Goal: Obtain resource: Obtain resource

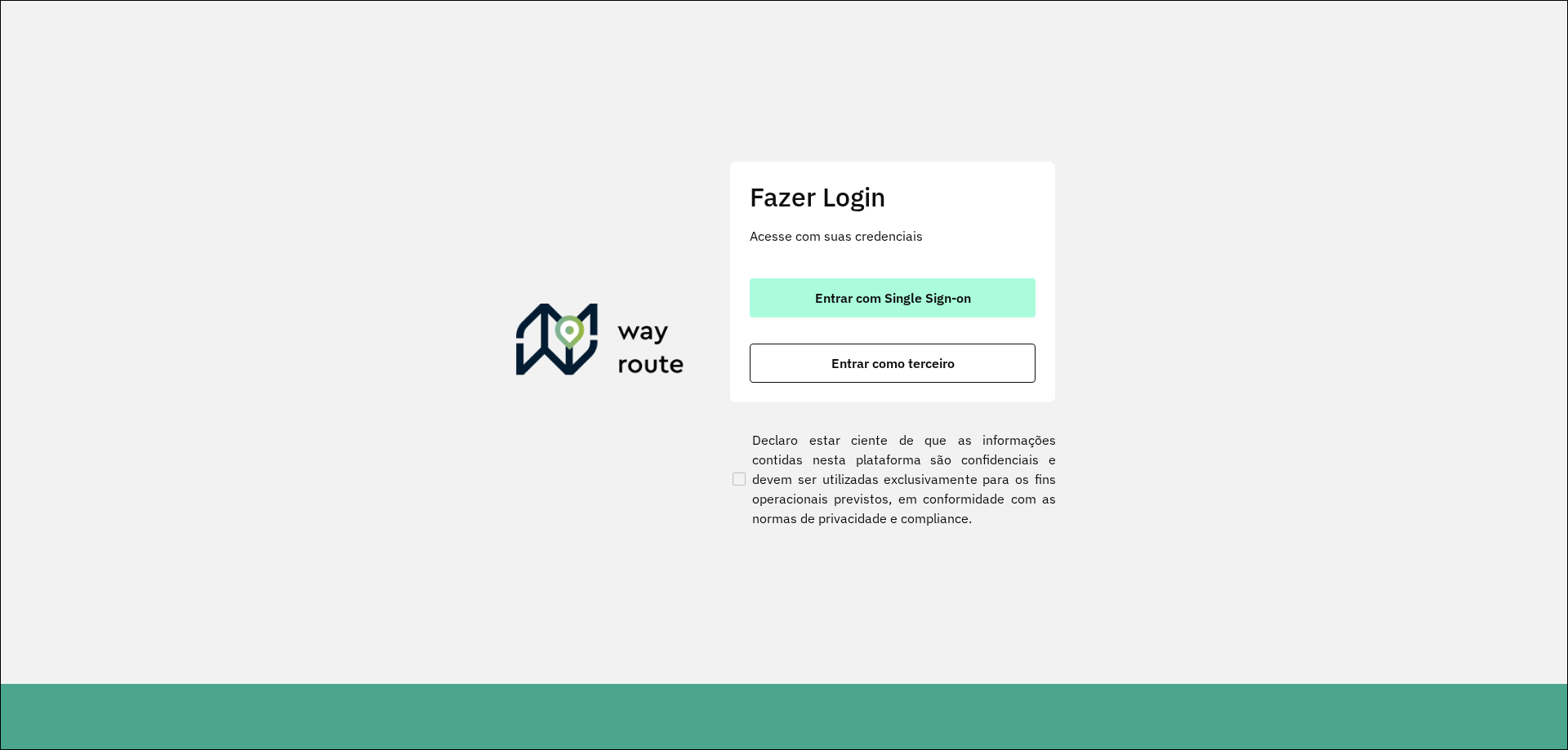
click at [871, 302] on span "Entrar com Single Sign-on" at bounding box center [893, 298] width 156 height 13
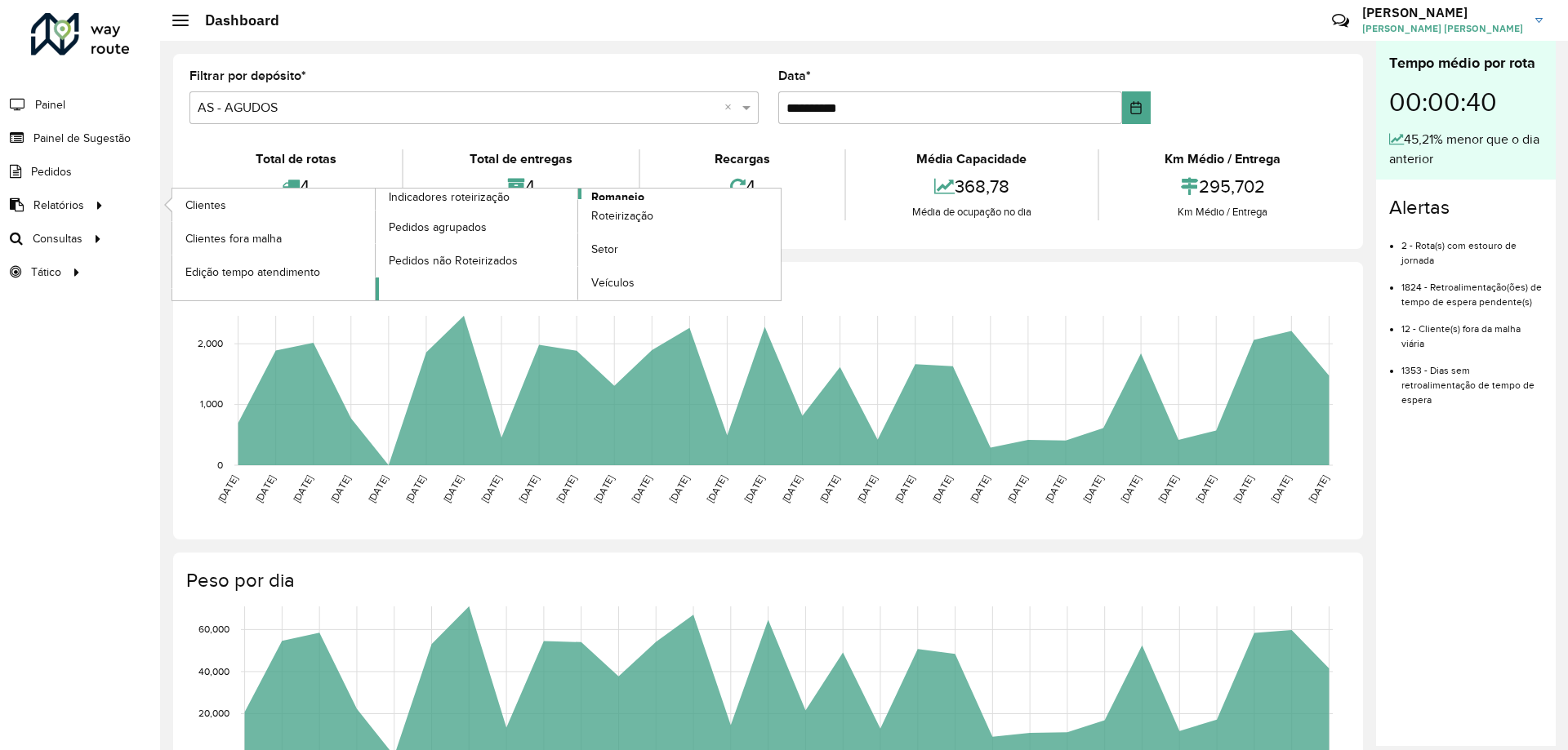
click at [625, 195] on span "Romaneio" at bounding box center [618, 197] width 53 height 18
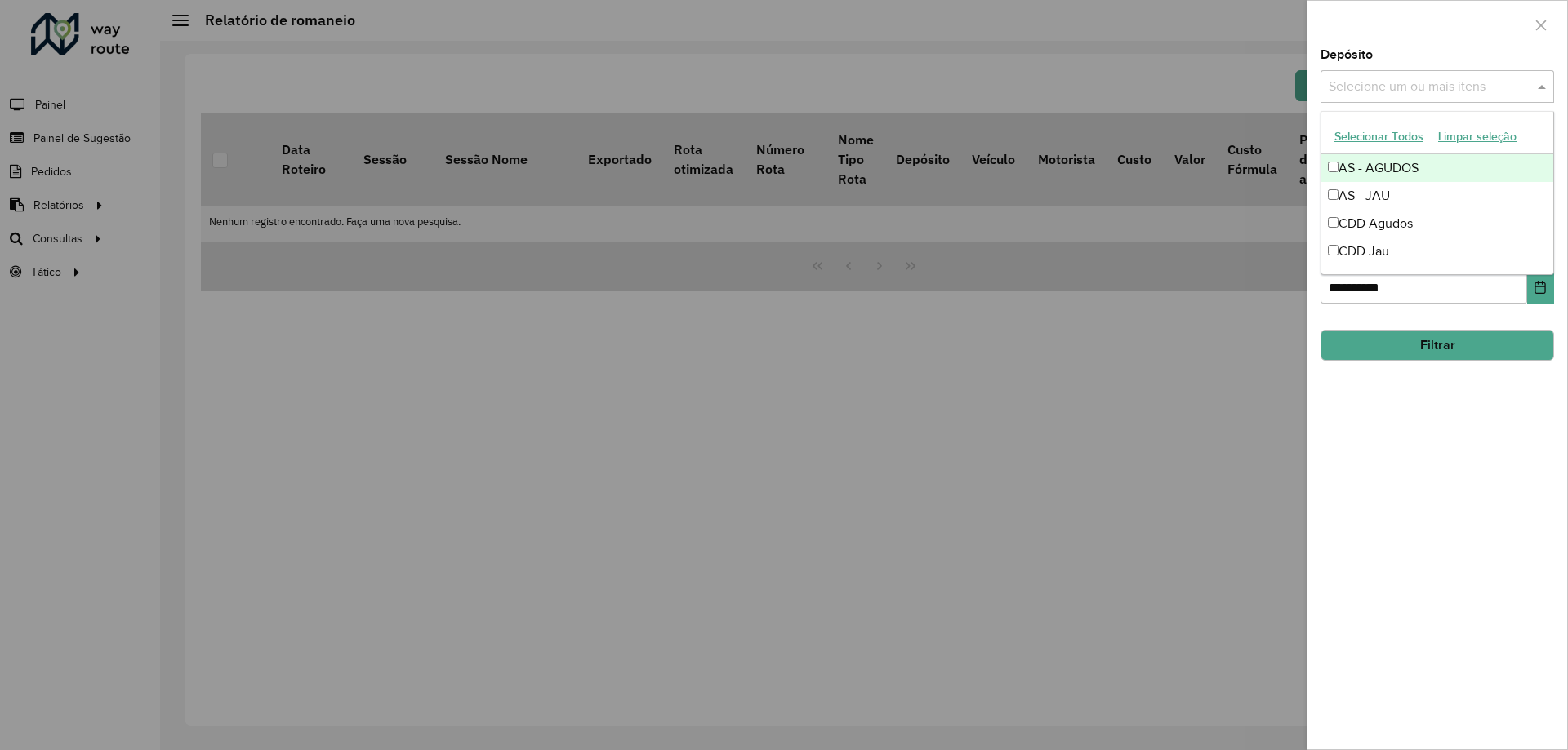
click at [1461, 89] on input "text" at bounding box center [1429, 87] width 209 height 19
click at [1371, 245] on div "CDD Jau" at bounding box center [1438, 251] width 232 height 28
click at [1379, 230] on div "CDD Agudos" at bounding box center [1438, 223] width 232 height 28
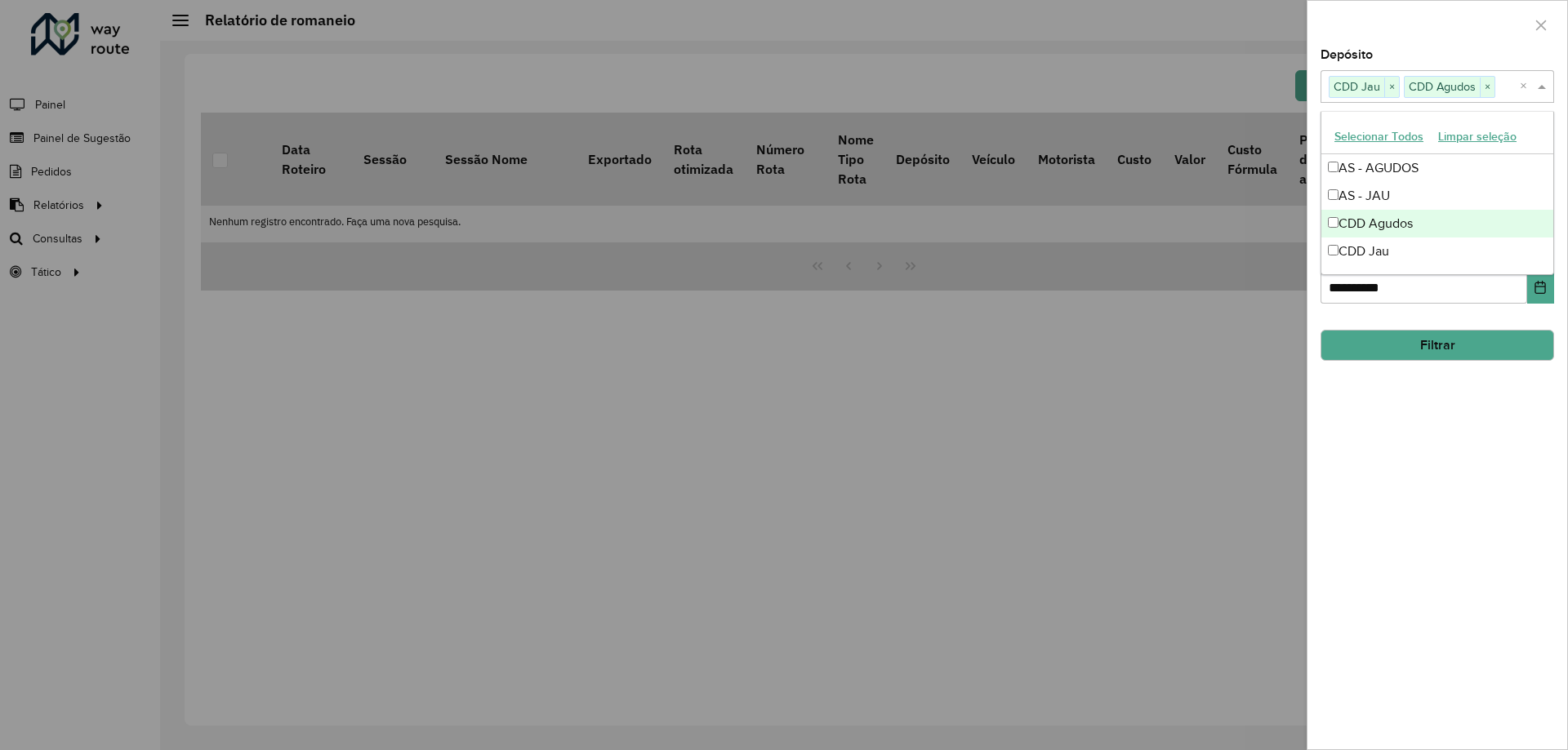
click at [1373, 228] on div "CDD Agudos" at bounding box center [1438, 223] width 232 height 28
click at [1466, 322] on hb-field-button "Filtrar" at bounding box center [1438, 338] width 234 height 44
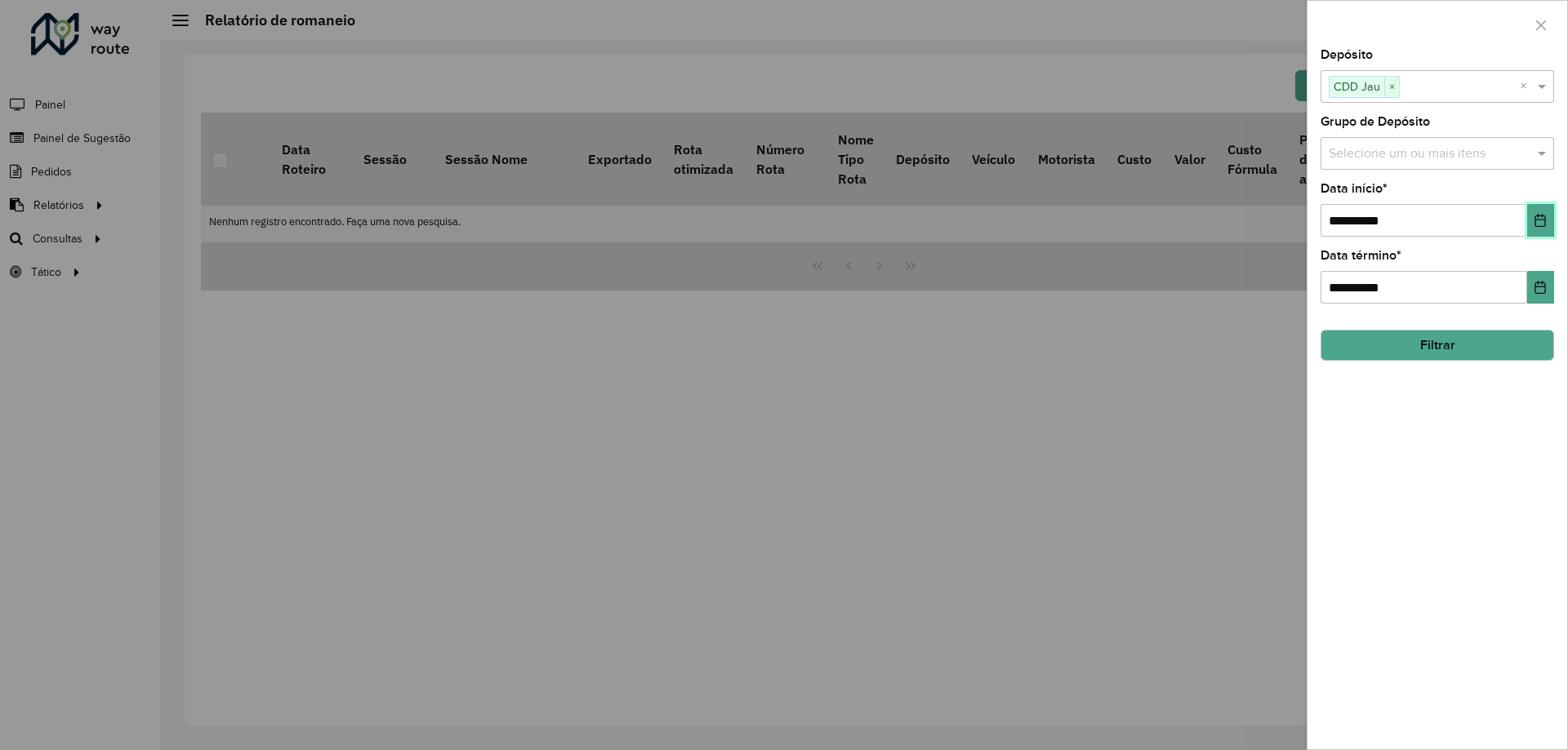
click at [1527, 223] on button "Choose Date" at bounding box center [1540, 220] width 27 height 33
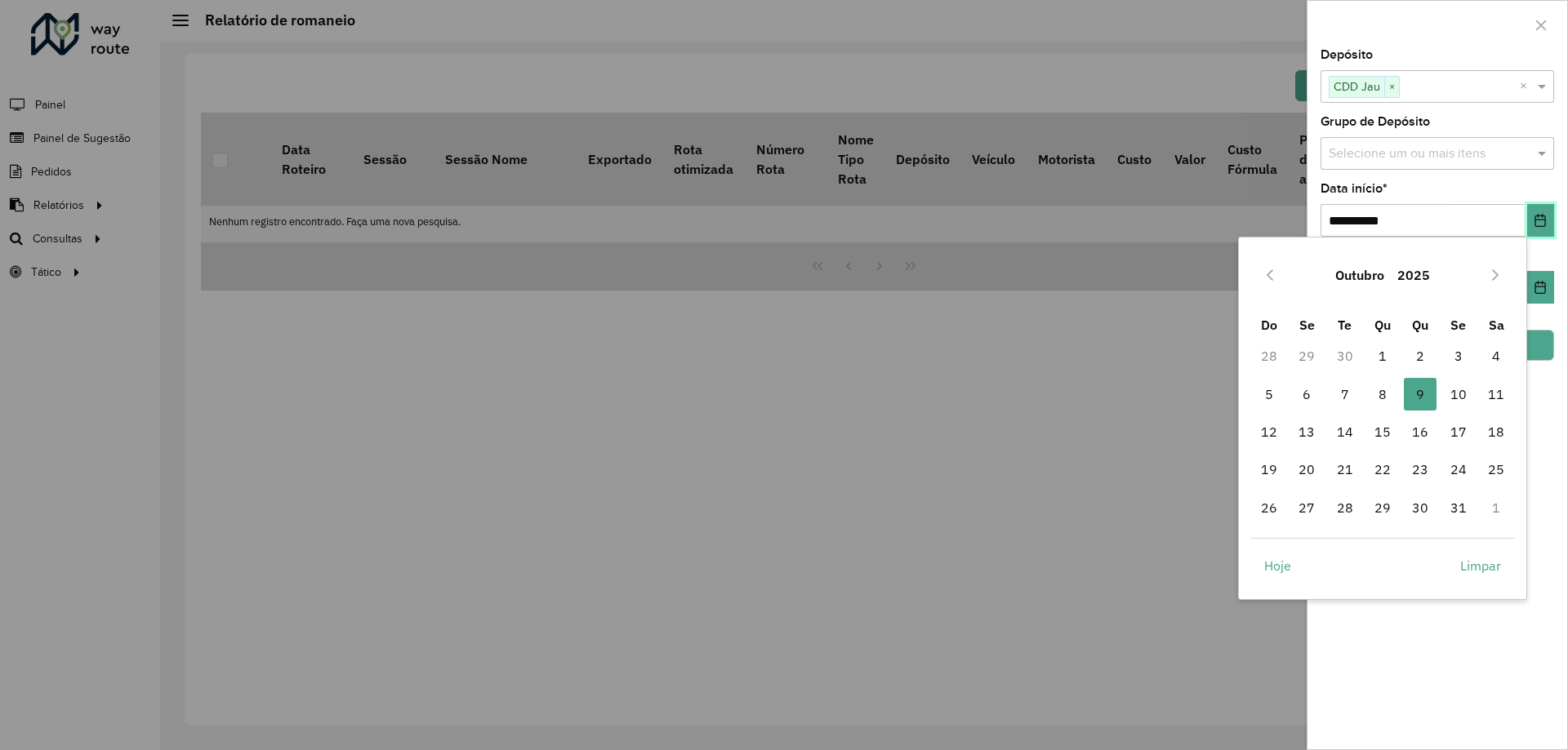
click at [1537, 223] on icon "Choose Date" at bounding box center [1540, 220] width 13 height 13
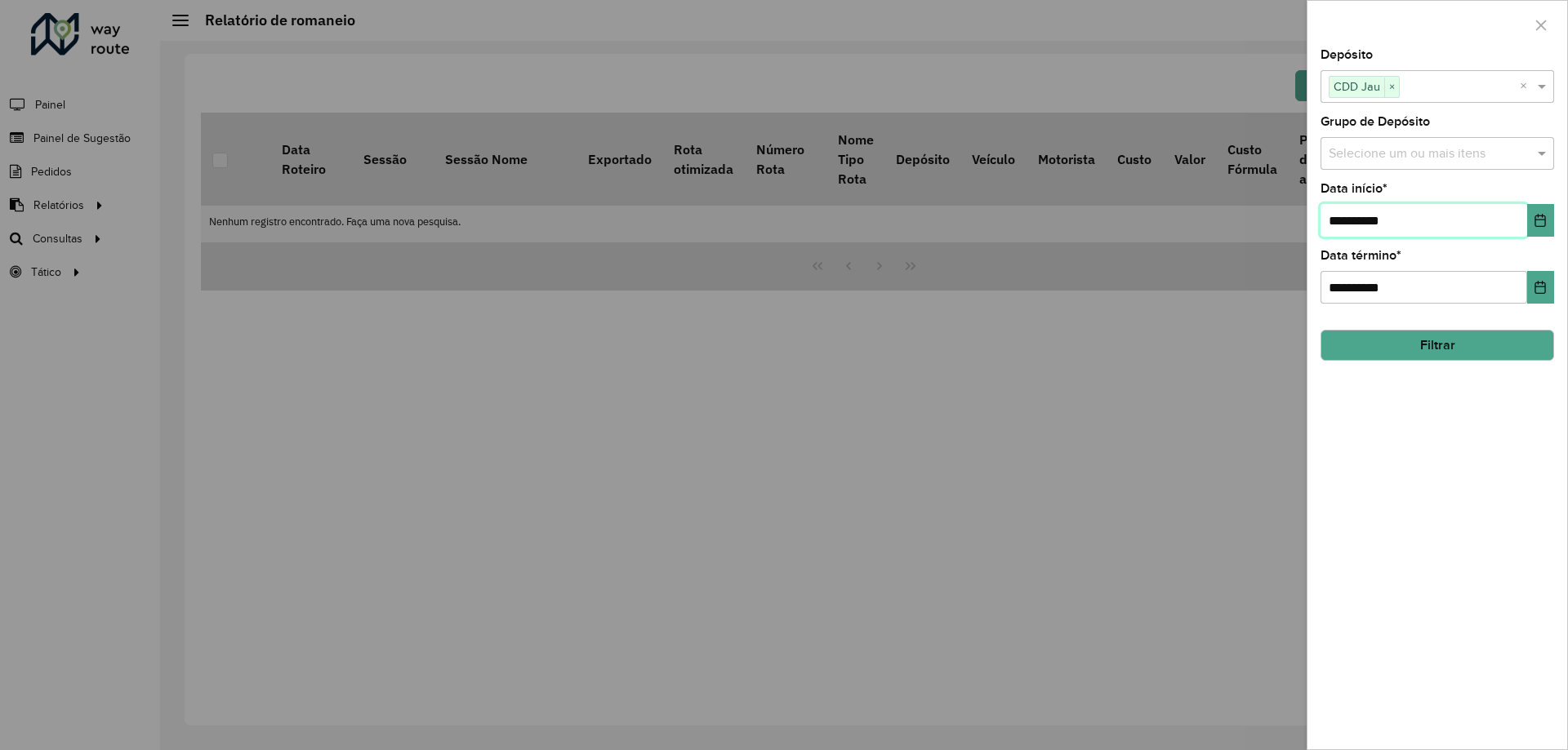
click at [1521, 217] on input "**********" at bounding box center [1423, 220] width 206 height 33
click at [1534, 217] on icon "Choose Date" at bounding box center [1540, 220] width 13 height 13
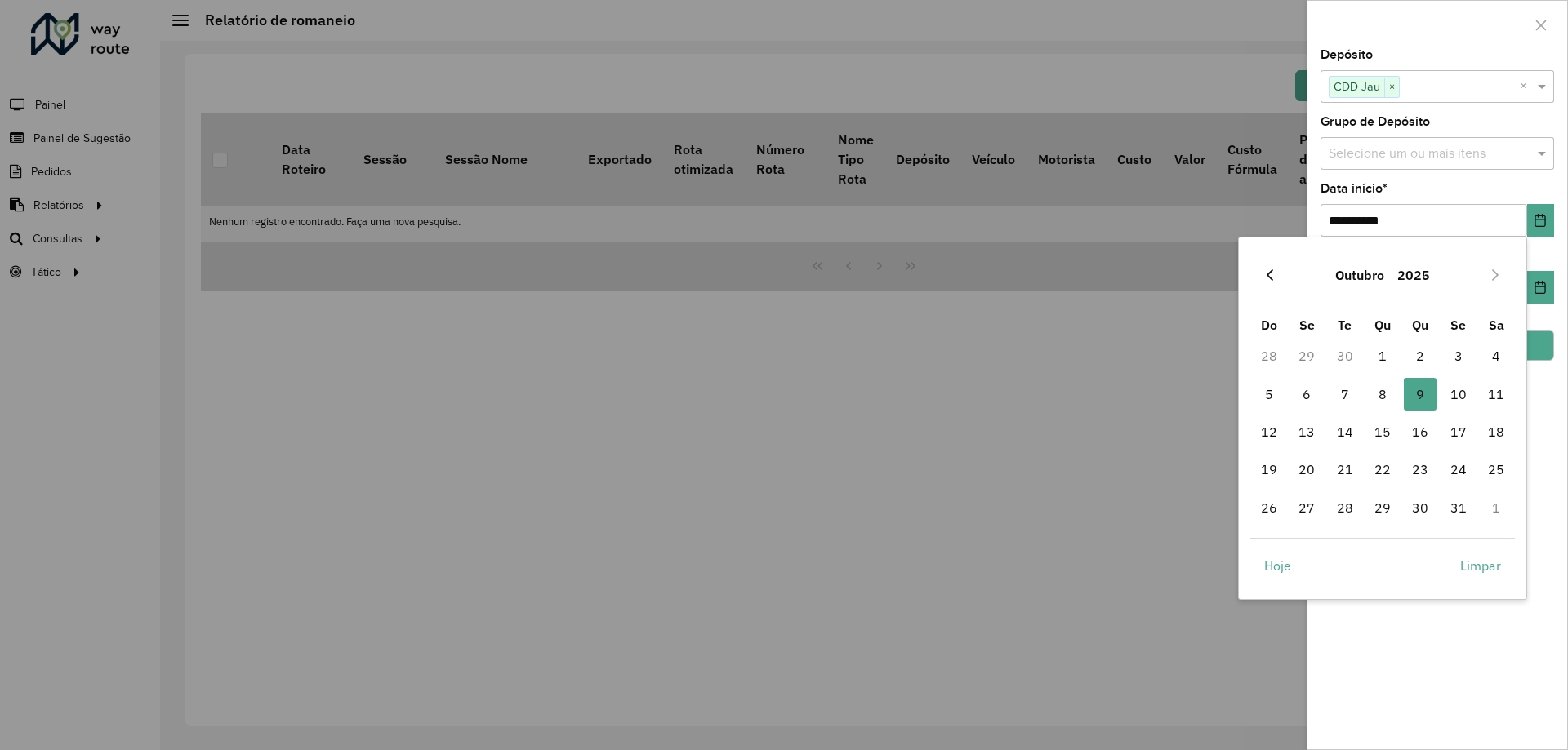
click at [1281, 276] on button "Previous Month" at bounding box center [1270, 275] width 26 height 26
click at [1320, 357] on span "1" at bounding box center [1307, 356] width 33 height 33
type input "**********"
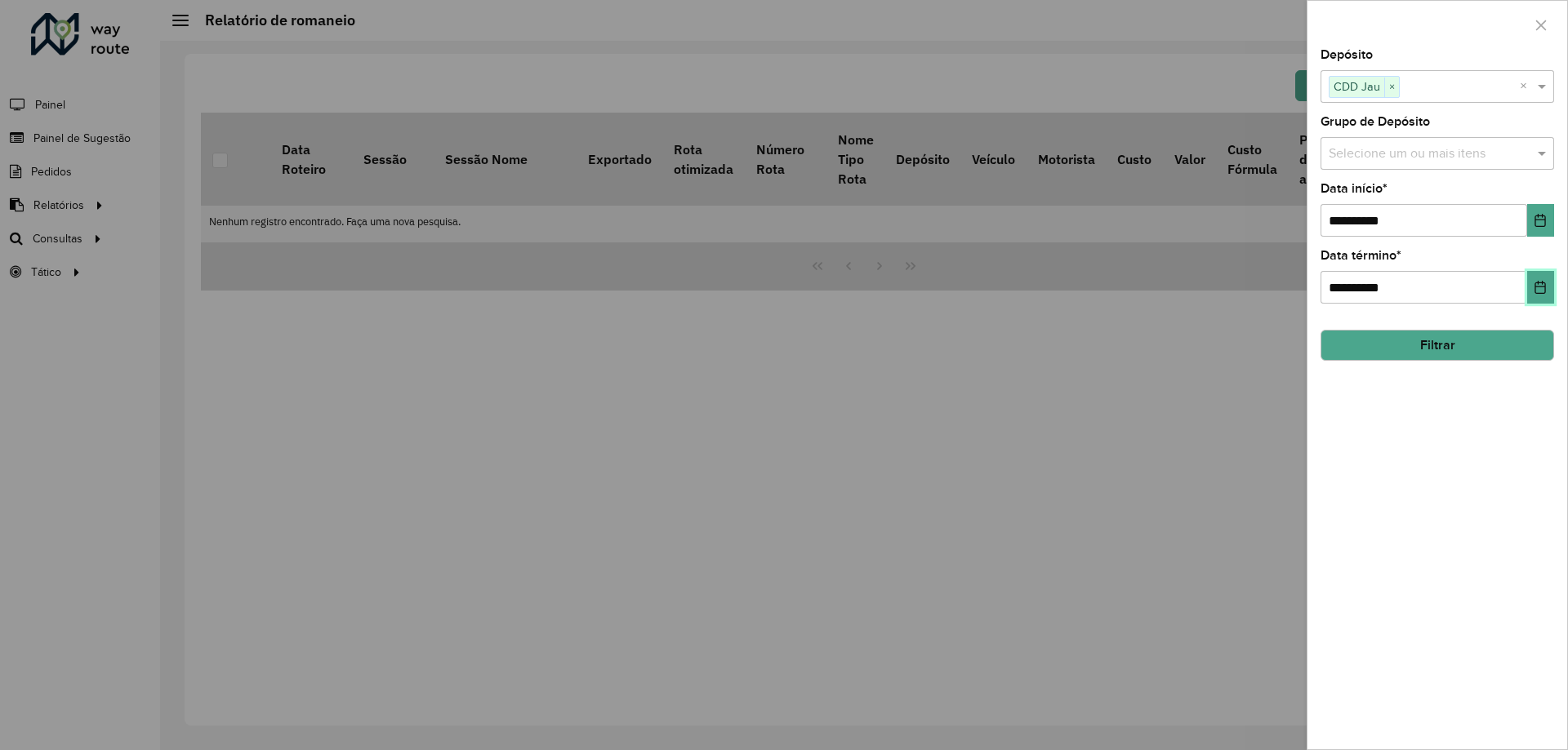
click at [1548, 275] on button "Choose Date" at bounding box center [1540, 287] width 27 height 33
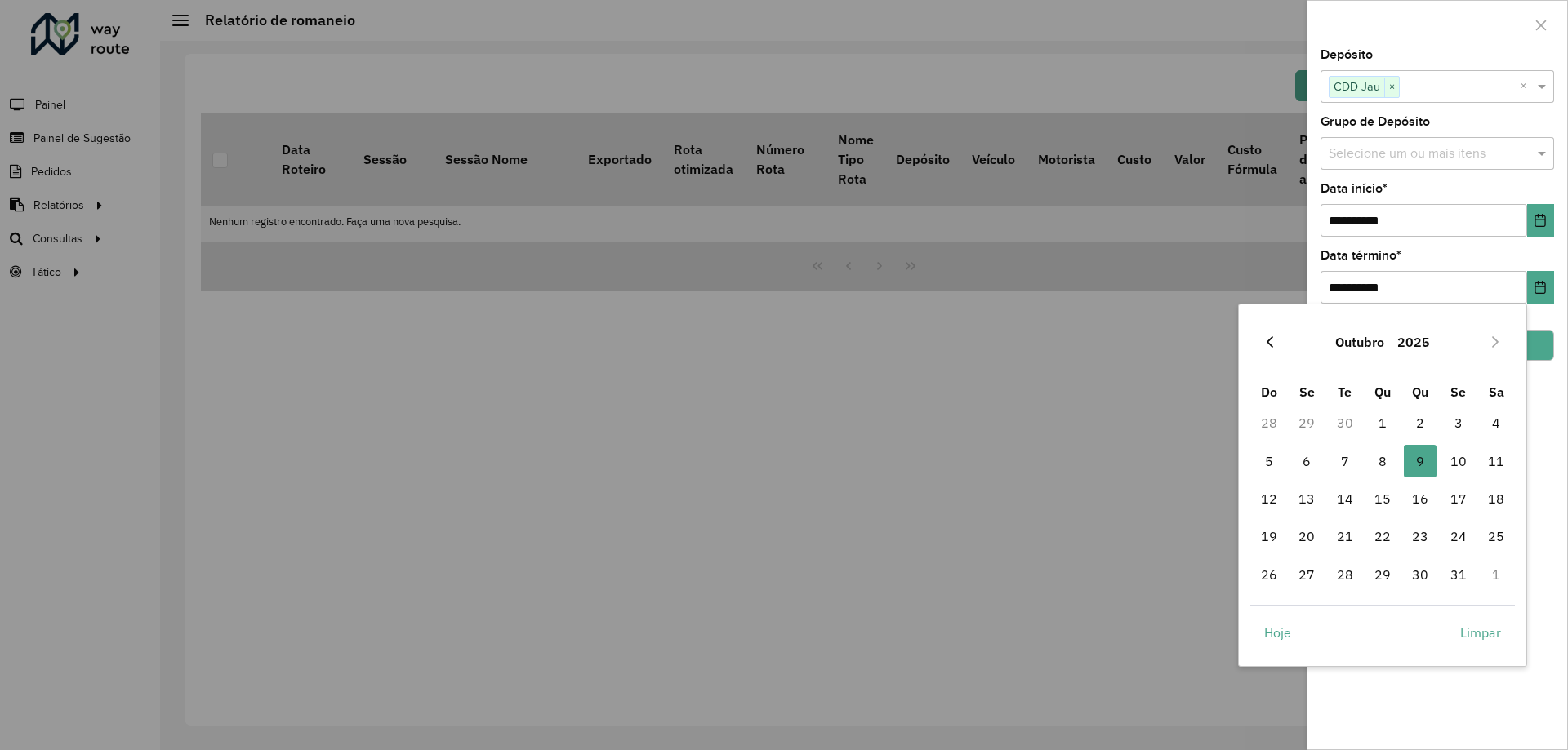
click at [1269, 340] on icon "Previous Month" at bounding box center [1270, 342] width 7 height 12
click at [1354, 571] on span "30" at bounding box center [1345, 575] width 33 height 33
type input "**********"
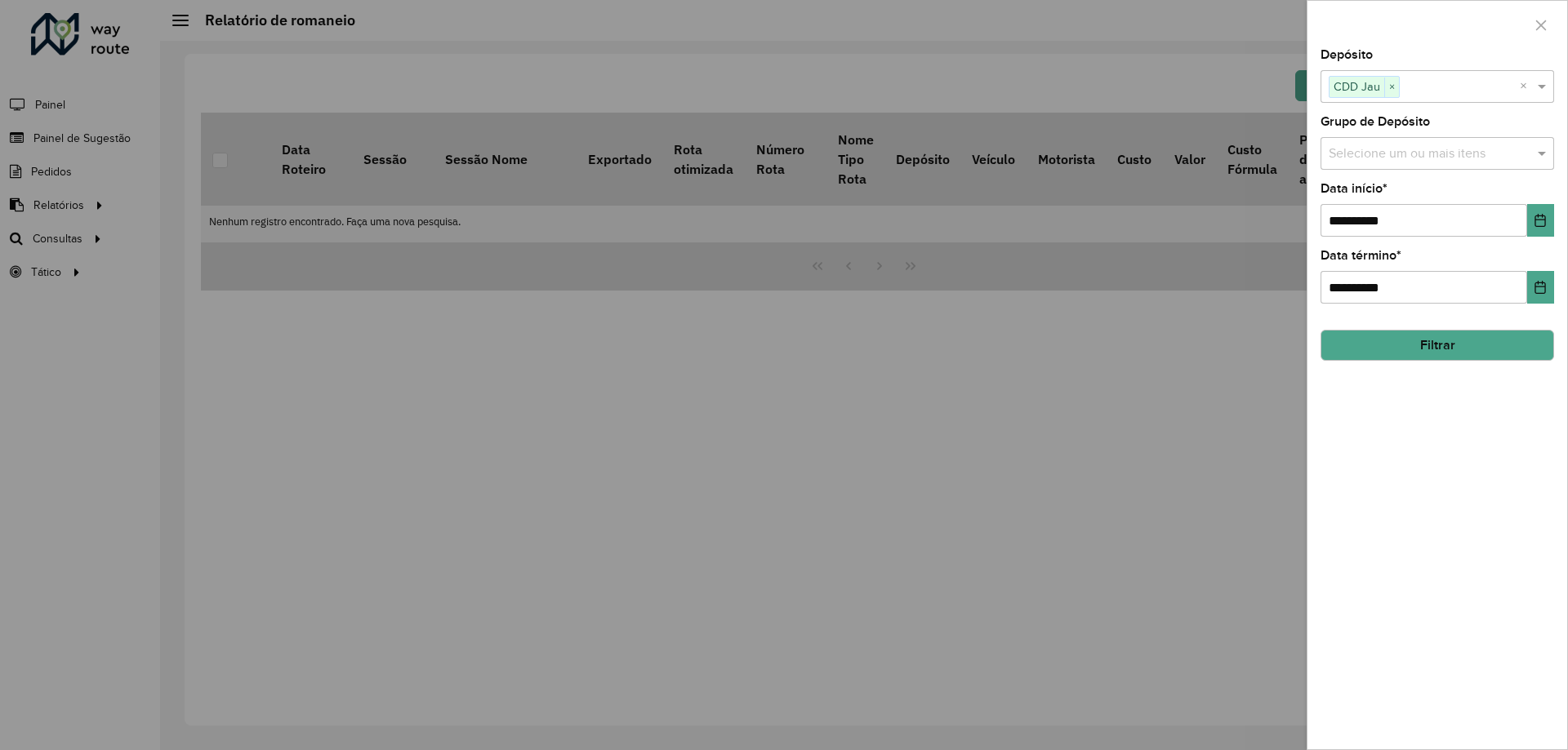
click at [1439, 342] on button "Filtrar" at bounding box center [1438, 345] width 234 height 31
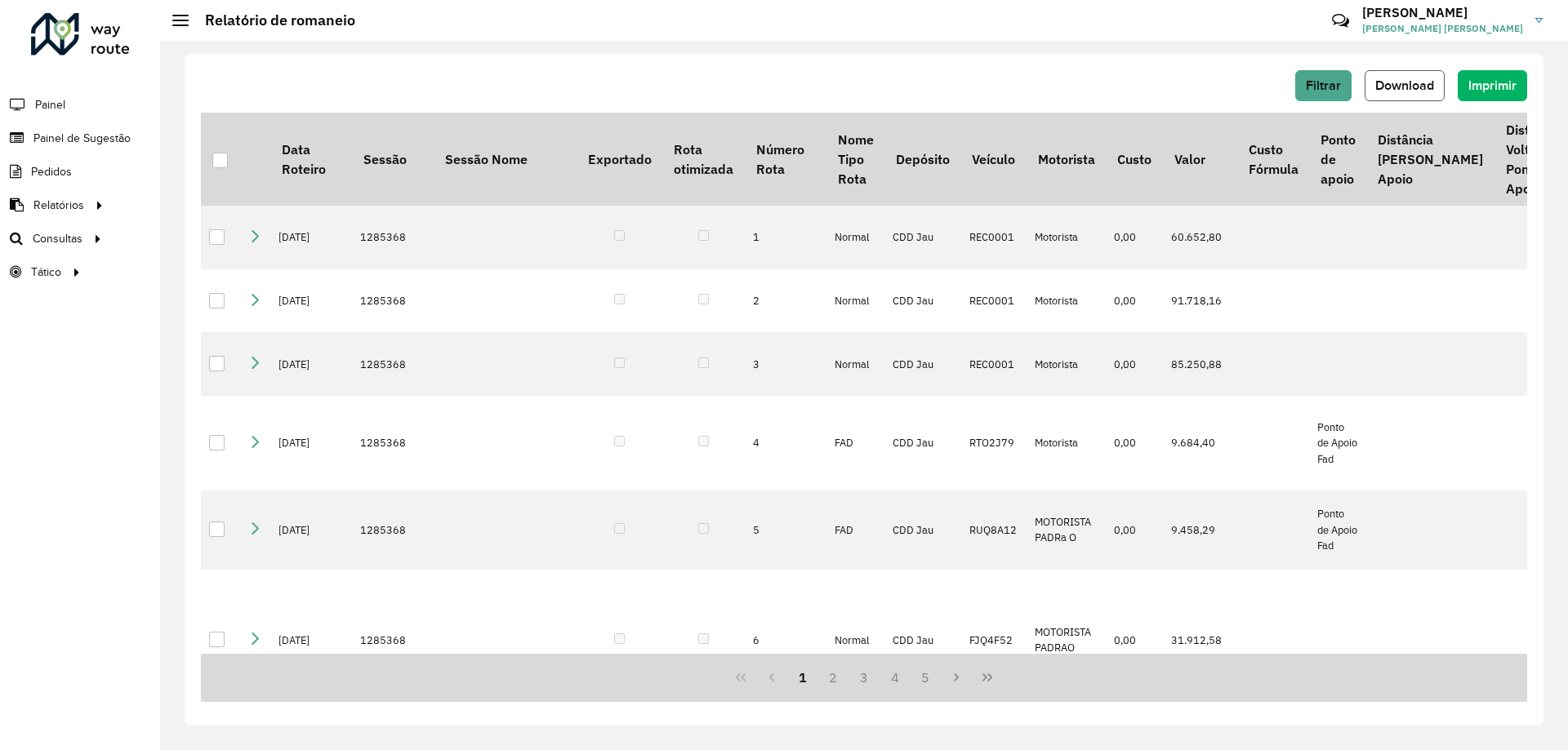
click at [1417, 94] on button "Download" at bounding box center [1405, 85] width 80 height 31
